Goal: Task Accomplishment & Management: Manage account settings

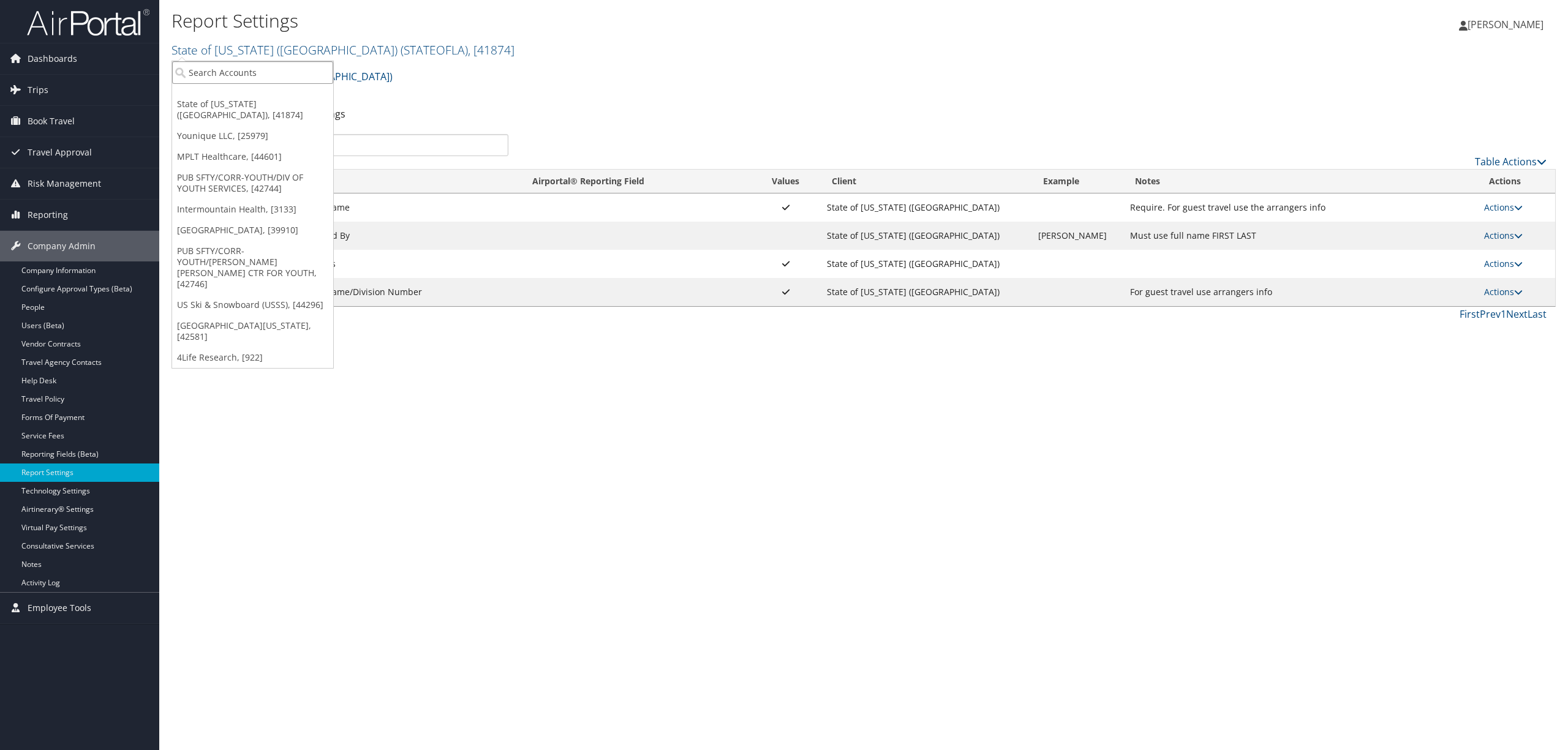
click at [218, 66] on input "search" at bounding box center [252, 72] width 161 height 22
type input "carollo"
click at [223, 109] on div "Account" at bounding box center [274, 106] width 216 height 11
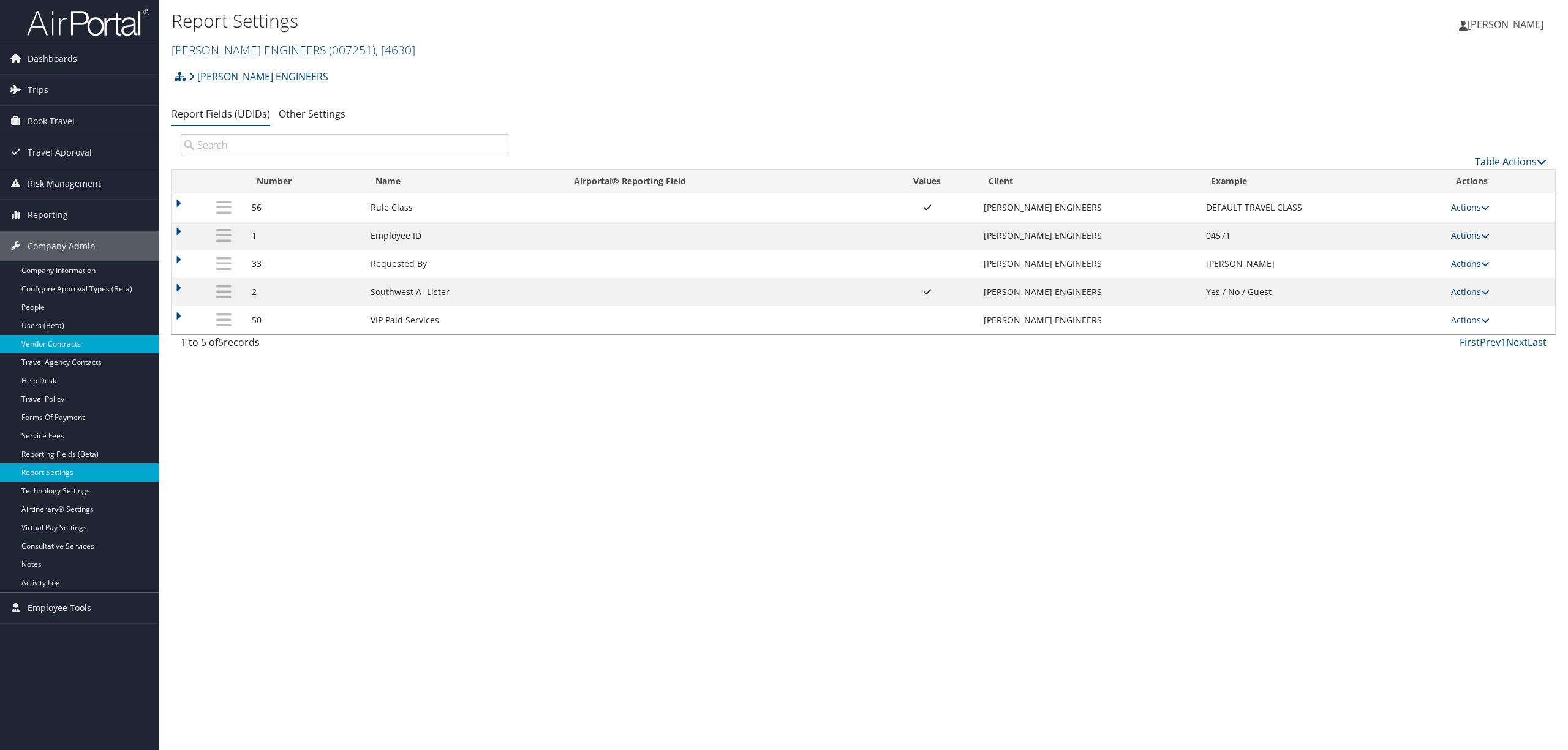
click at [60, 348] on link "Vendor Contracts" at bounding box center [79, 343] width 159 height 18
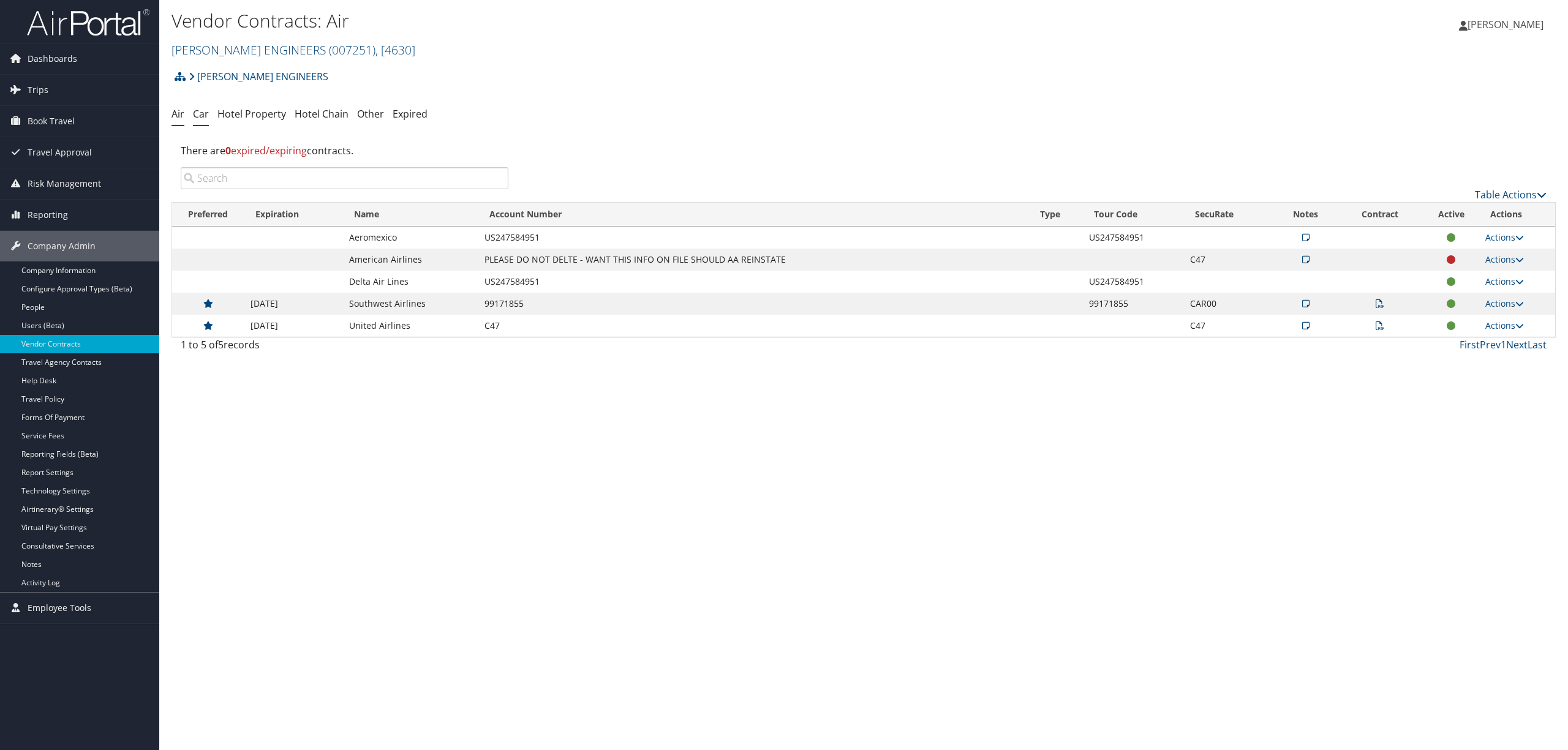
click at [199, 115] on link "Car" at bounding box center [200, 114] width 16 height 14
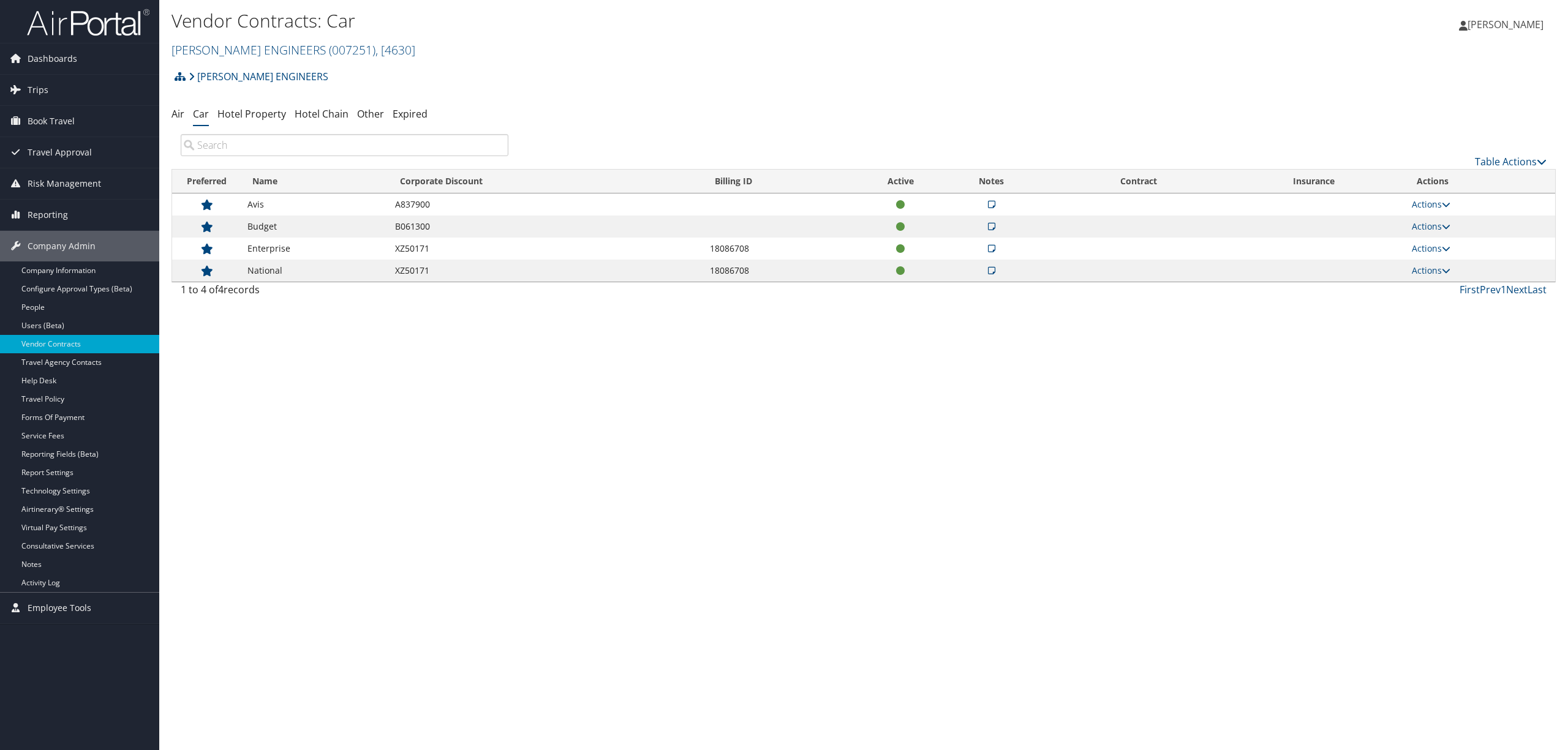
click at [1429, 243] on td "Actions View Notes View Contracts Edit Contract Delete" at bounding box center [1480, 249] width 149 height 22
click at [1428, 246] on link "Actions" at bounding box center [1431, 248] width 39 height 11
click at [1395, 309] on link "Edit Contract" at bounding box center [1406, 308] width 81 height 21
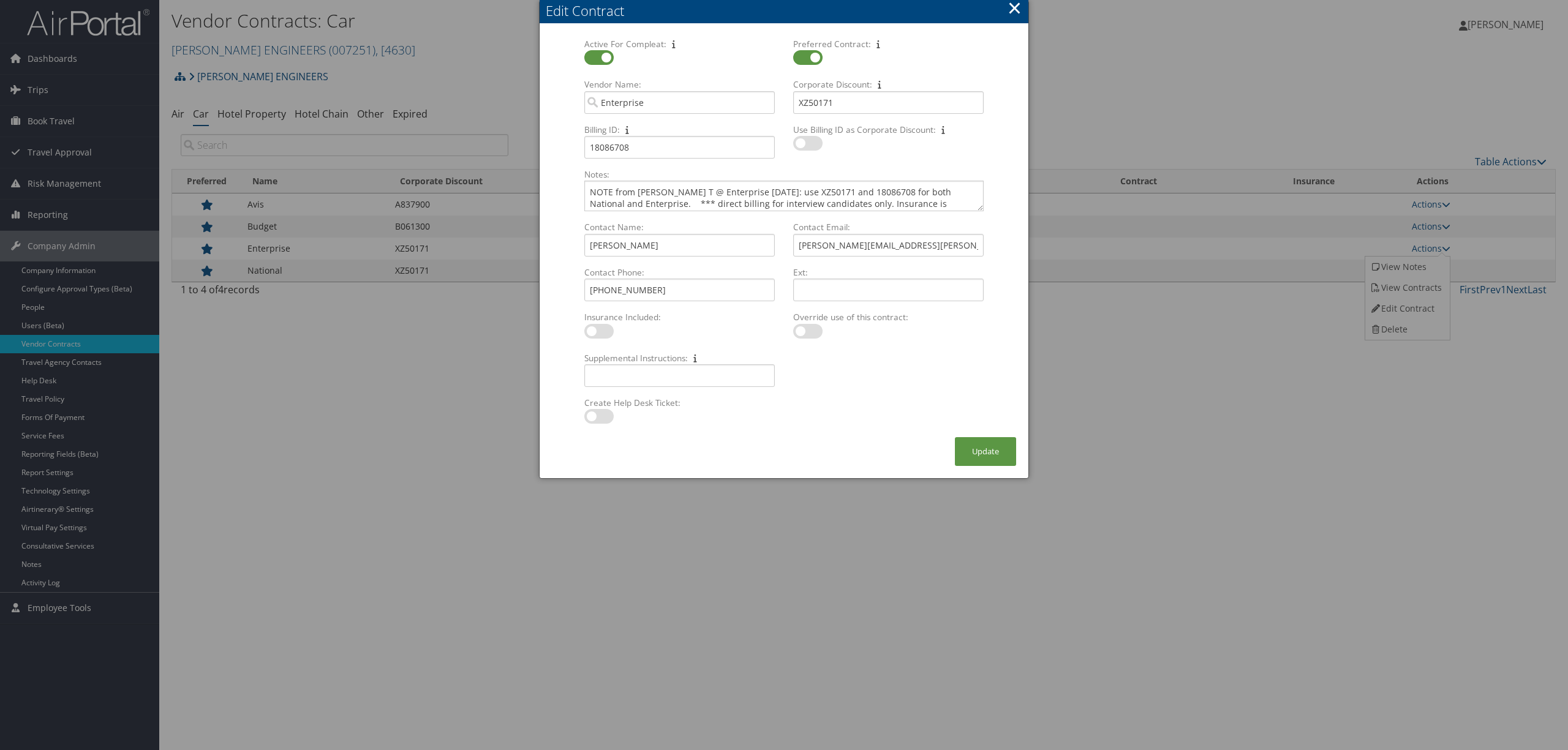
click at [1013, 6] on button "×" at bounding box center [1015, 8] width 14 height 24
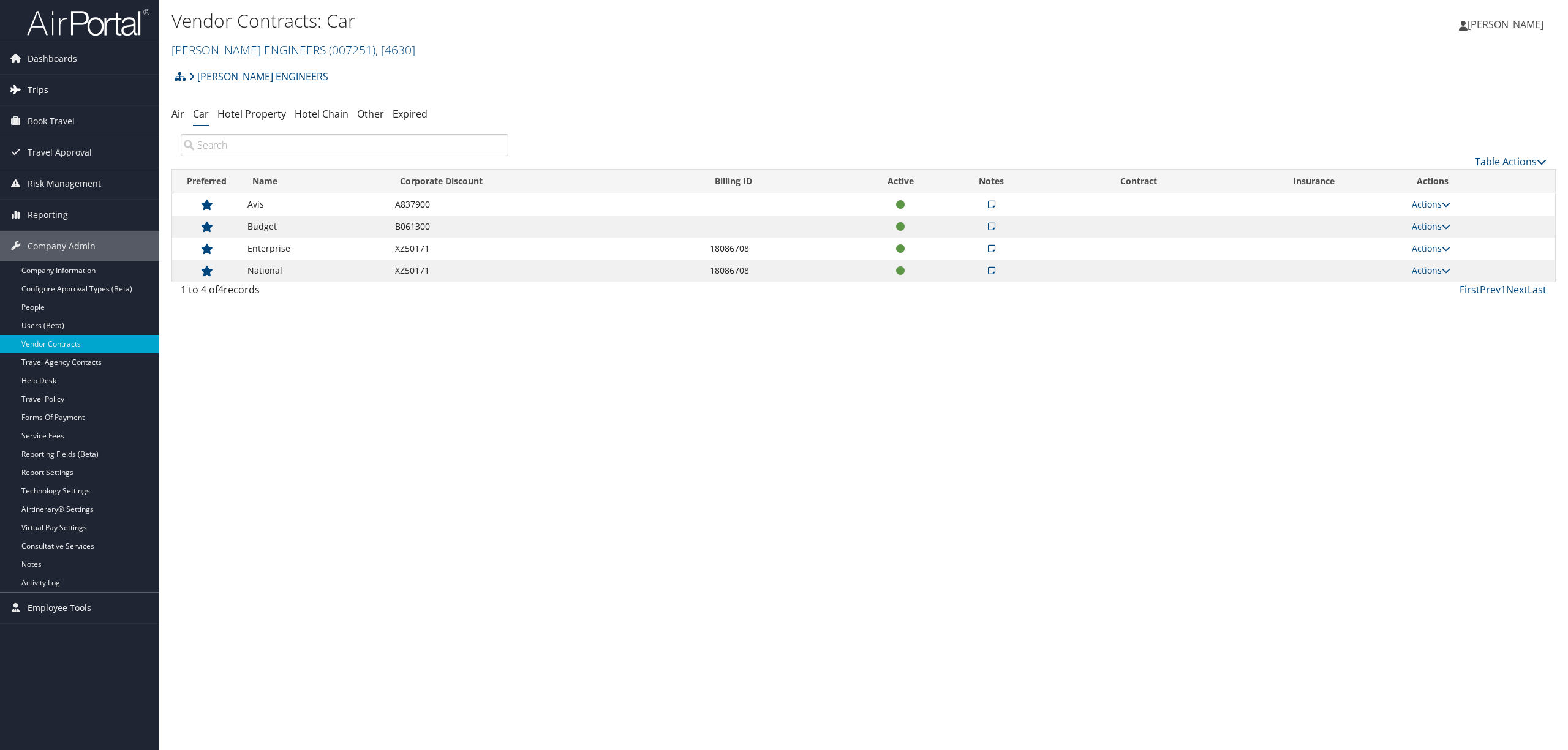
click at [37, 81] on span "Trips" at bounding box center [38, 90] width 21 height 30
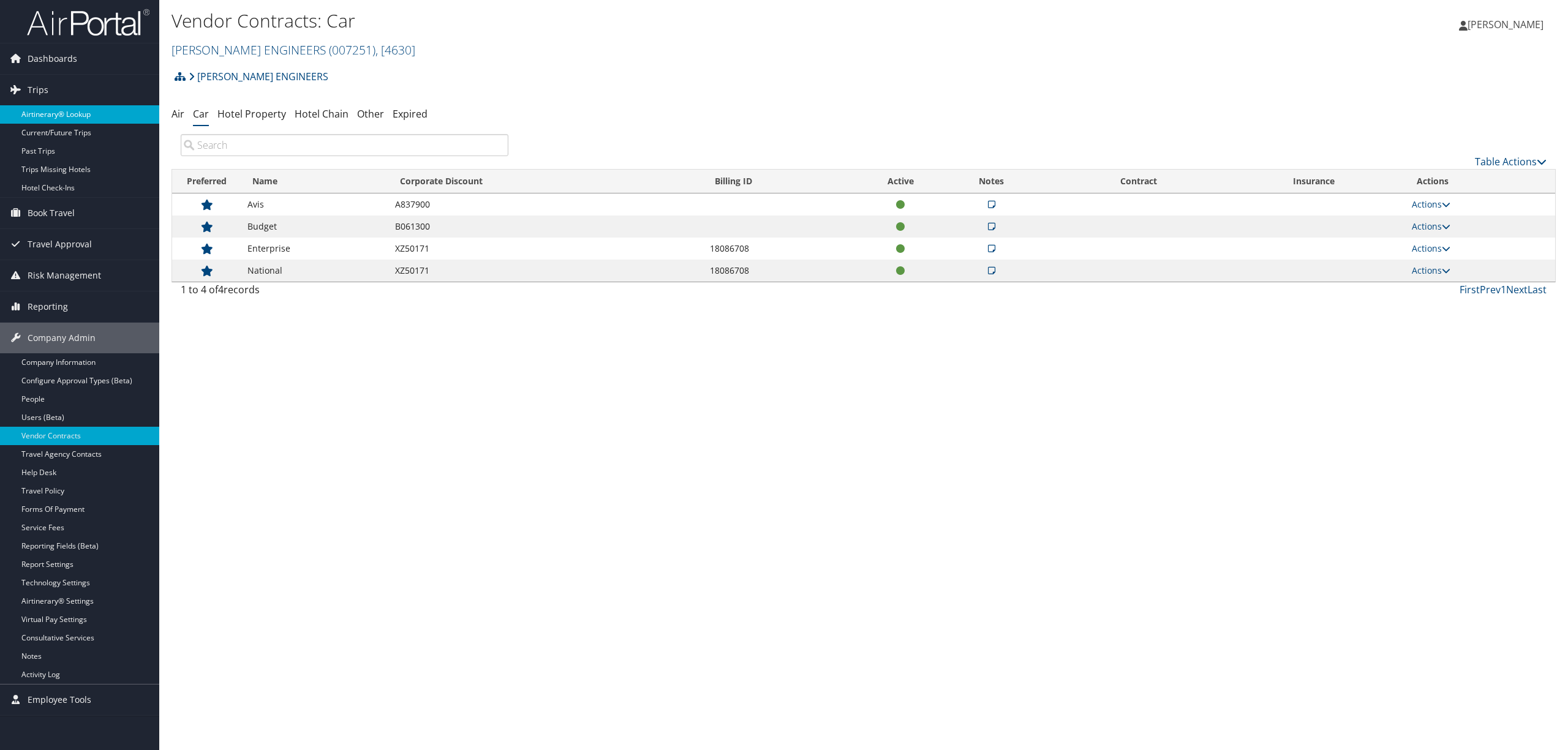
click at [45, 108] on link "Airtinerary® Lookup" at bounding box center [79, 114] width 159 height 18
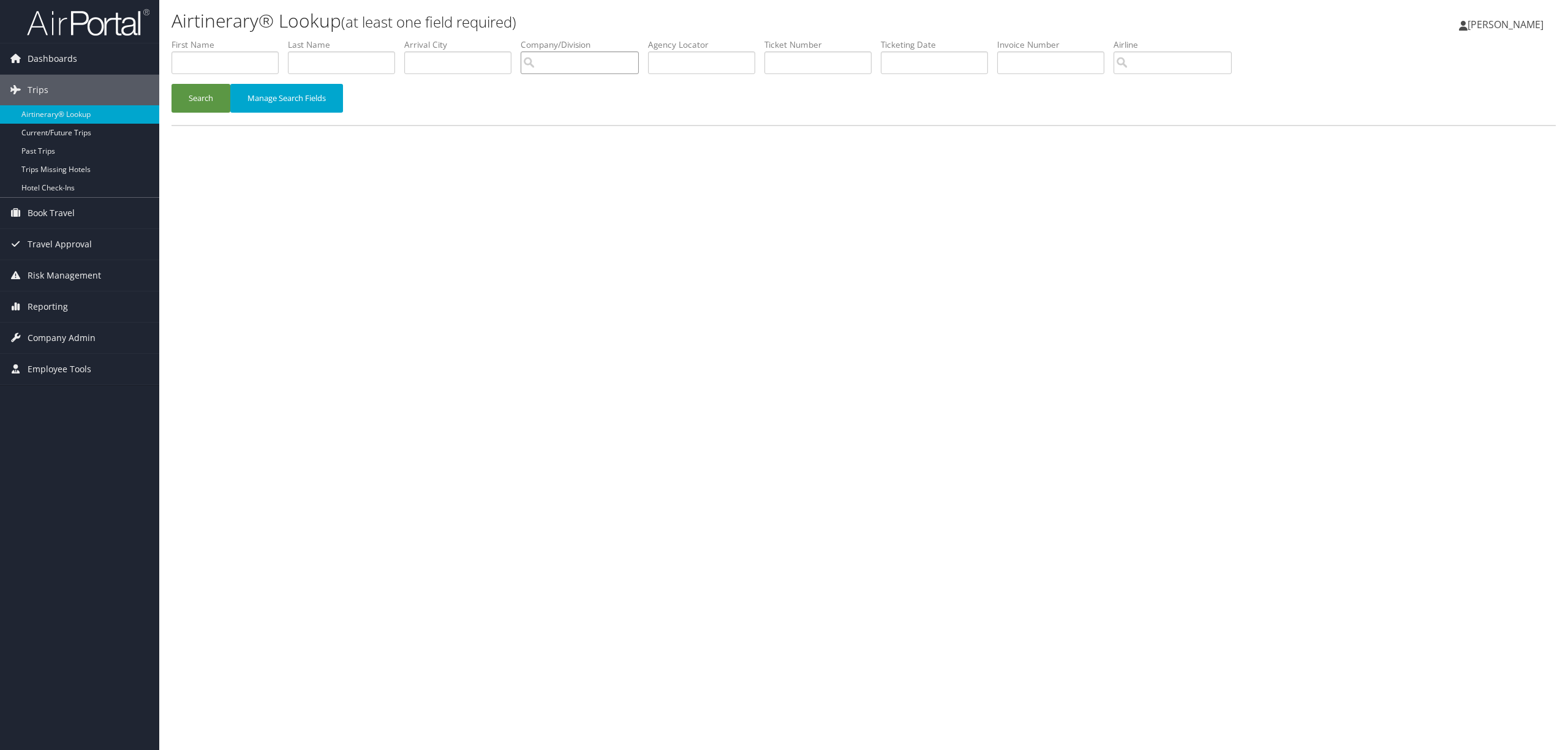
click at [586, 62] on input "search" at bounding box center [579, 63] width 118 height 22
click at [84, 125] on link "Current/Future Trips" at bounding box center [79, 132] width 159 height 18
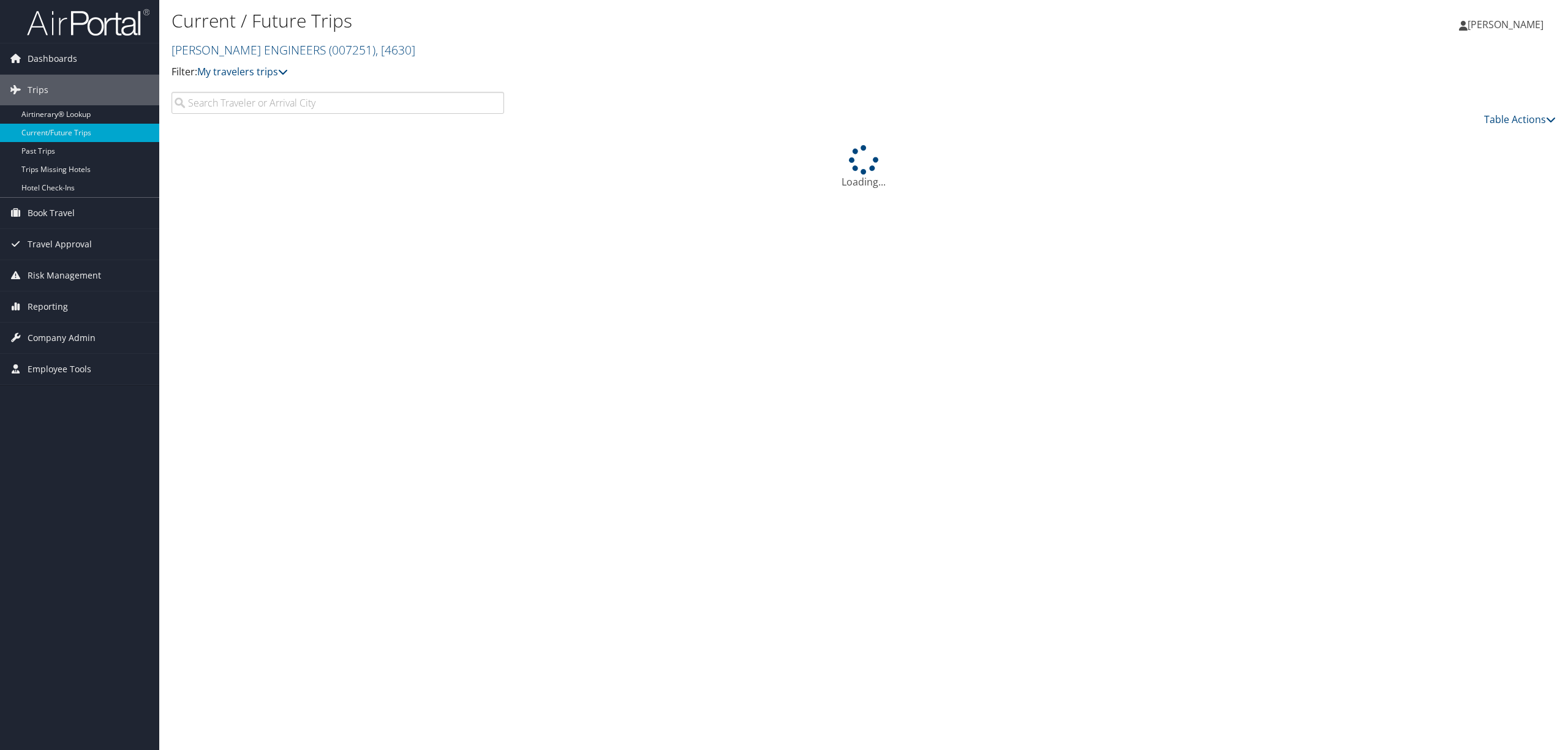
click at [269, 108] on input "search" at bounding box center [338, 103] width 332 height 22
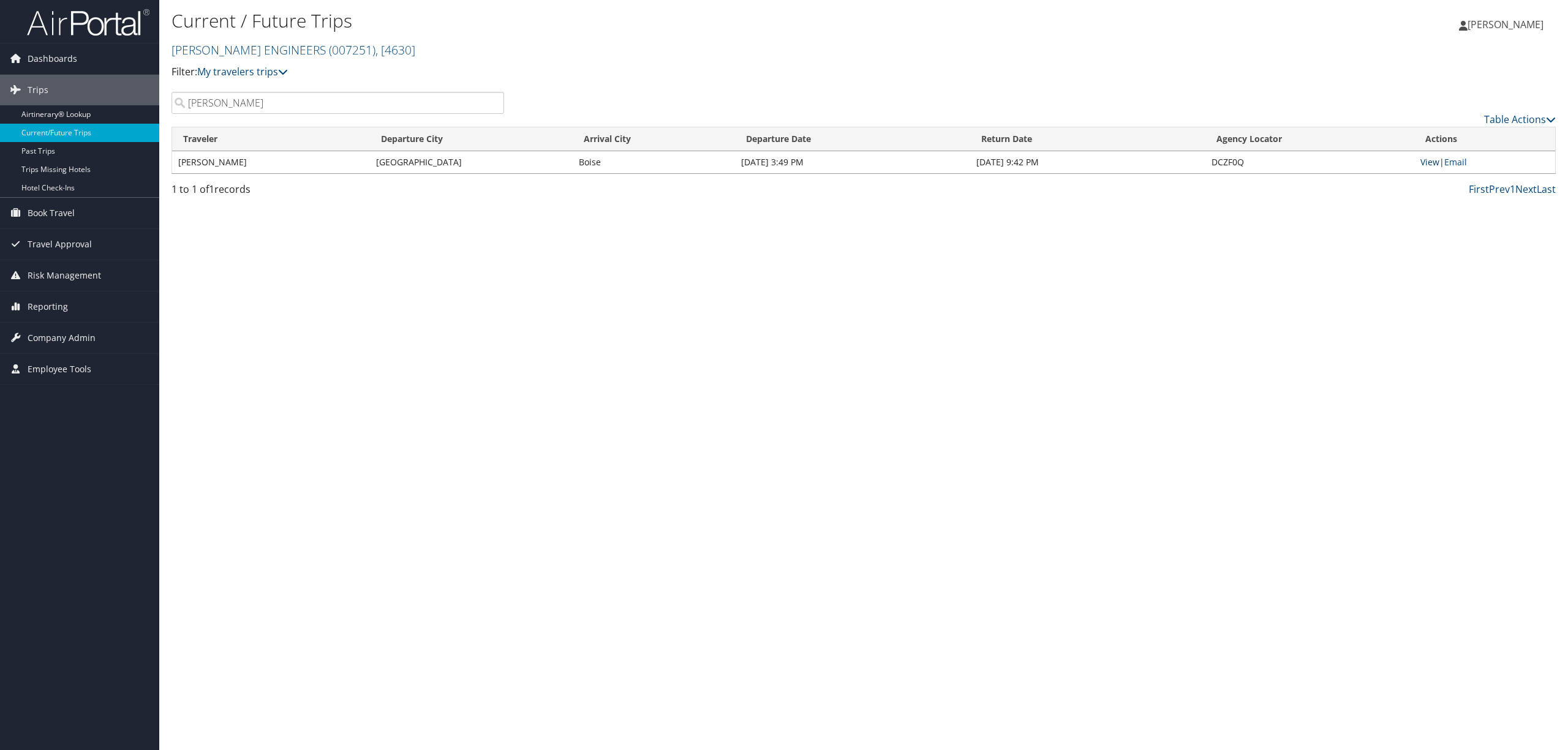
type input "philip"
click at [1428, 157] on link "View" at bounding box center [1430, 161] width 19 height 11
